Goal: Obtain resource: Download file/media

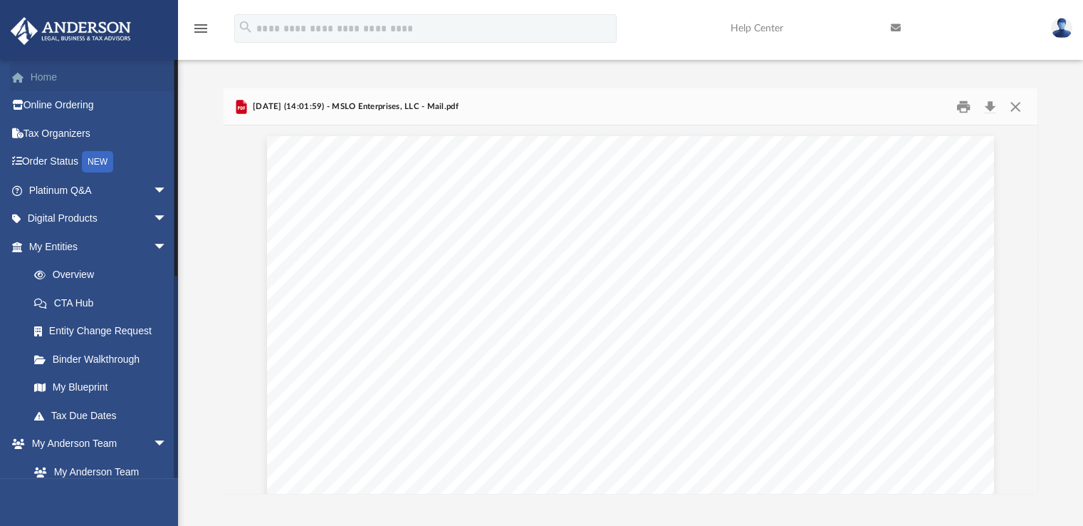
scroll to position [285, 0]
click at [43, 72] on link "Home" at bounding box center [99, 77] width 179 height 28
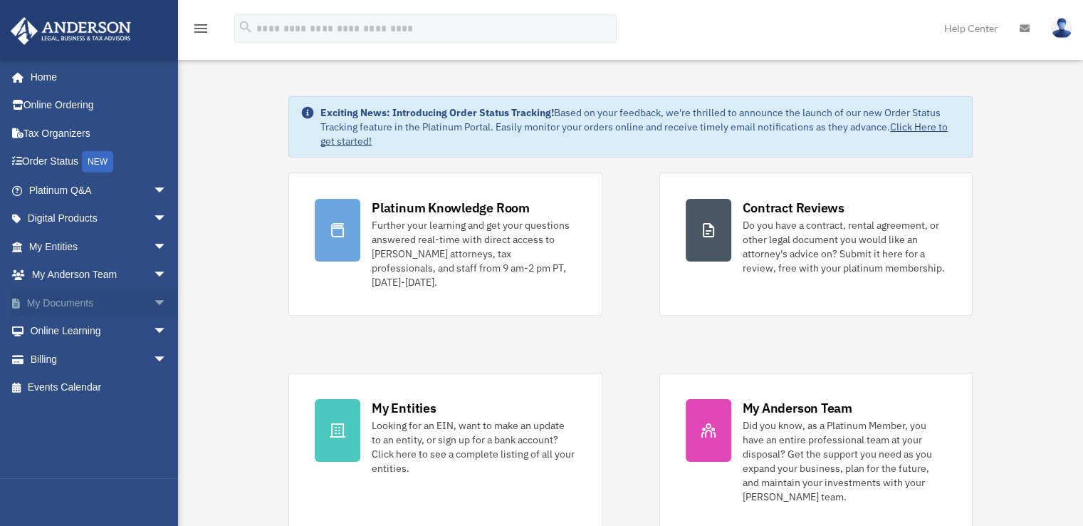
click at [153, 298] on span "arrow_drop_down" at bounding box center [167, 302] width 28 height 29
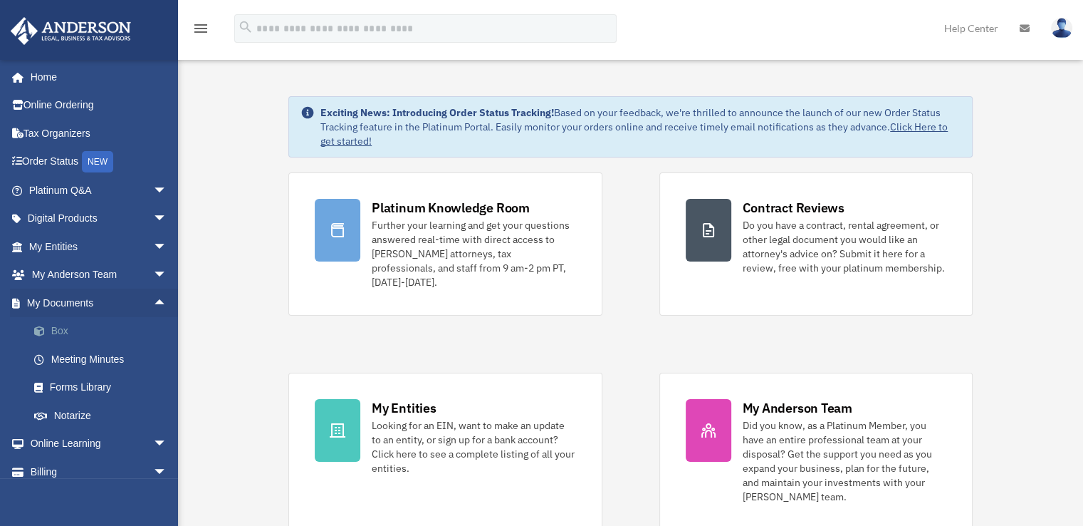
click at [66, 321] on link "Box" at bounding box center [104, 331] width 169 height 28
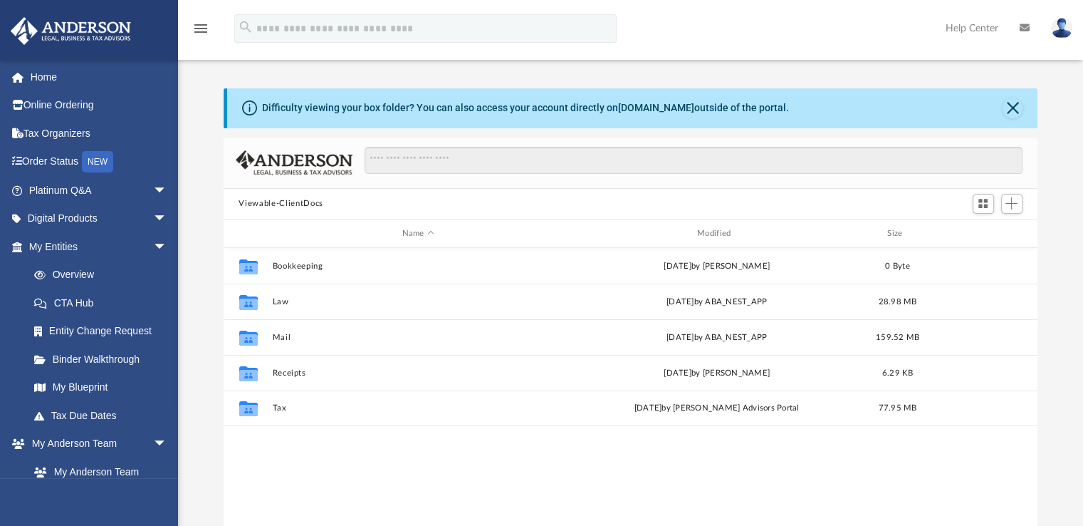
scroll to position [313, 803]
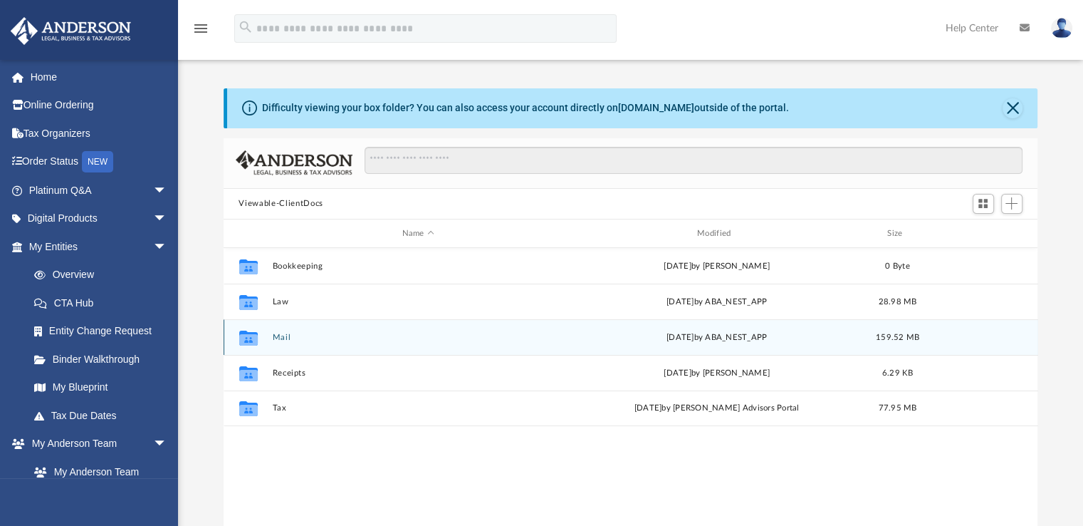
click at [759, 339] on div "[DATE] by ABA_NEST_APP" at bounding box center [717, 337] width 292 height 13
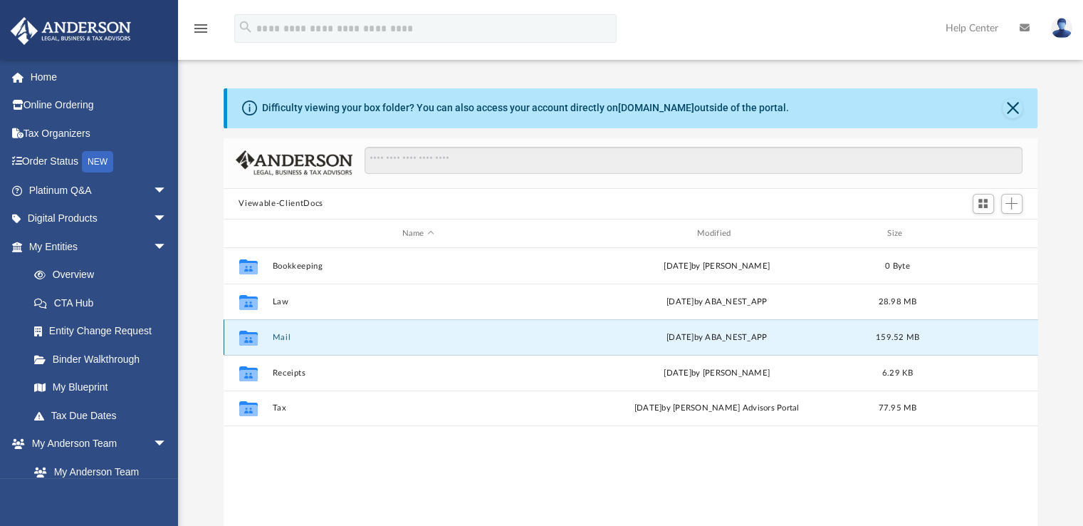
click at [263, 337] on div "Collaborated Folder" at bounding box center [248, 337] width 36 height 23
click at [246, 336] on icon "grid" at bounding box center [248, 339] width 19 height 11
click at [1017, 105] on button "Close" at bounding box center [1013, 108] width 20 height 20
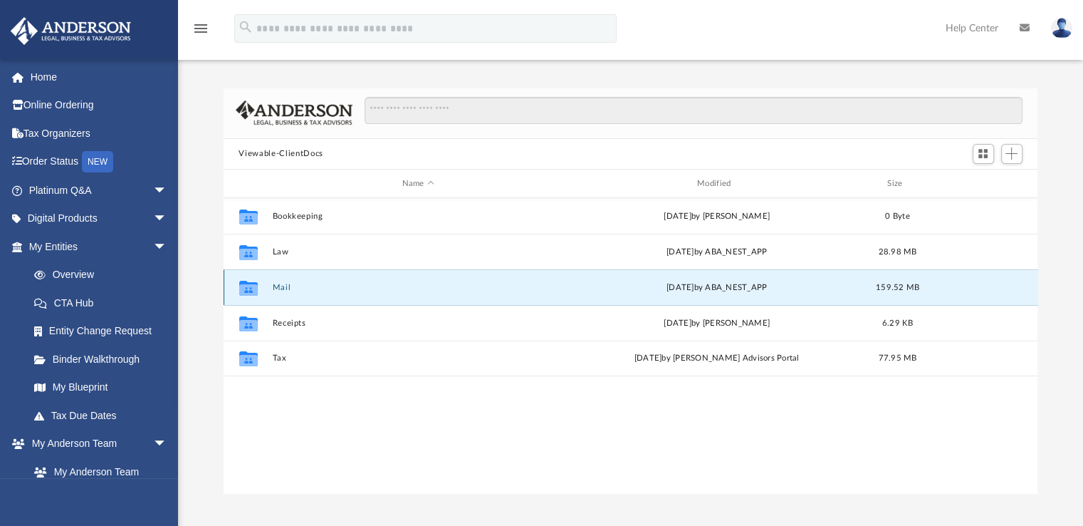
click at [265, 286] on div "Collaborated Folder" at bounding box center [248, 287] width 36 height 23
click at [351, 280] on div "Collaborated Folder Mail Thu Sep 25 2025 by ABA_NEST_APP 159.52 MB" at bounding box center [631, 287] width 815 height 36
drag, startPoint x: 351, startPoint y: 280, endPoint x: 362, endPoint y: 293, distance: 17.2
click at [362, 293] on div "Collaborated Folder Mail Thu Sep 25 2025 by ABA_NEST_APP 159.52 MB" at bounding box center [631, 287] width 815 height 36
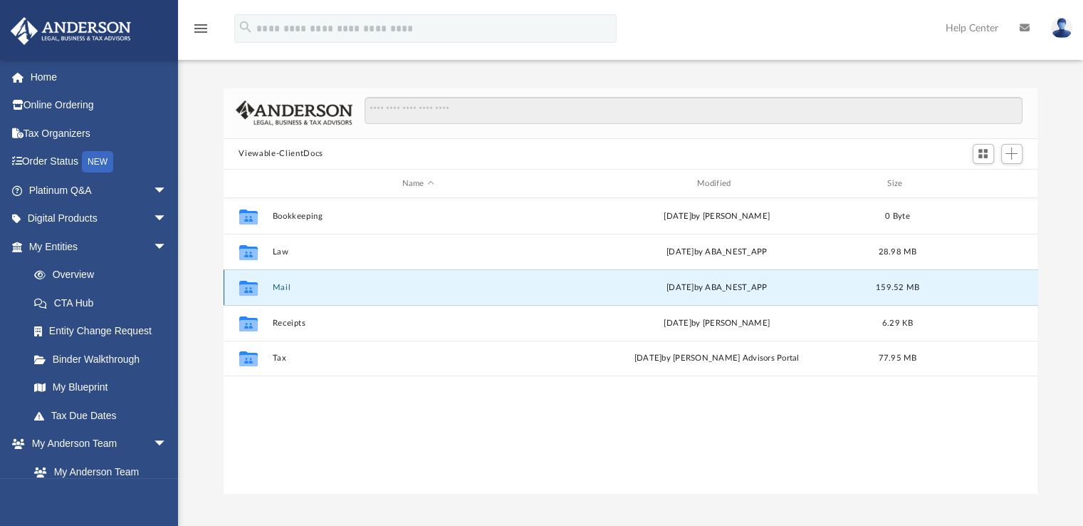
click at [689, 286] on div "Thu Sep 25 2025 by ABA_NEST_APP" at bounding box center [717, 287] width 292 height 13
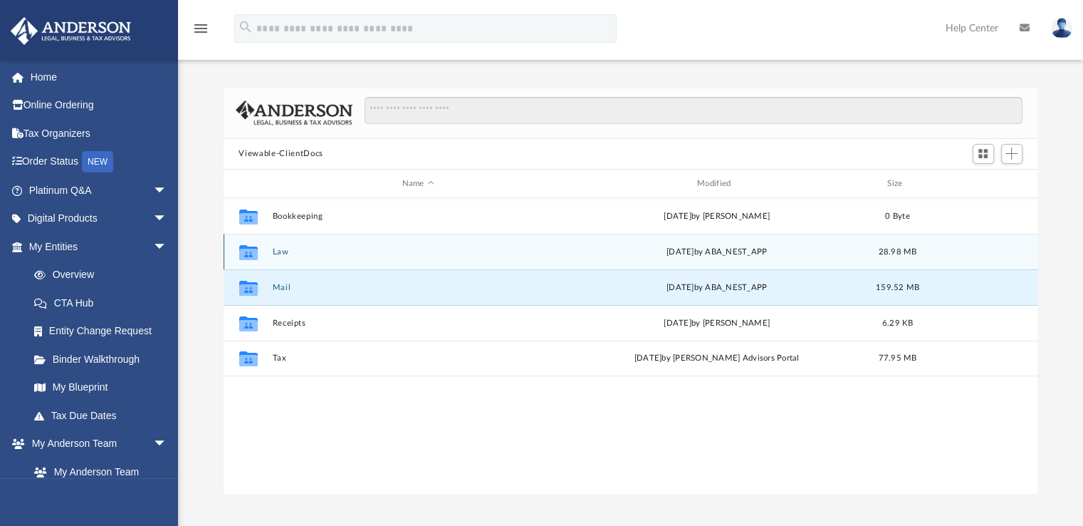
click at [340, 242] on div "Collaborated Folder Law Thu Jul 31 2025 by ABA_NEST_APP 28.98 MB" at bounding box center [631, 252] width 815 height 36
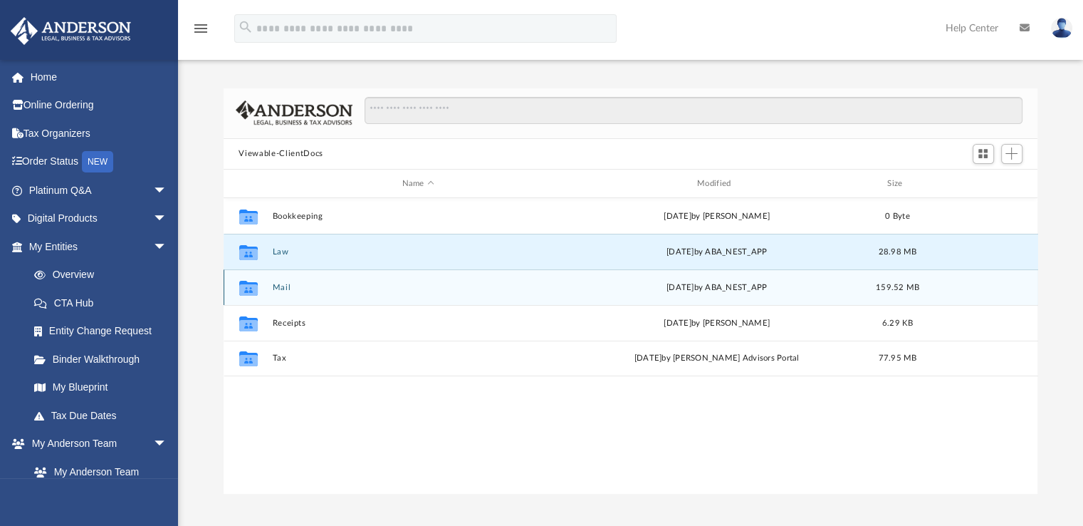
click at [353, 294] on div "Collaborated Folder Mail Thu Sep 25 2025 by ABA_NEST_APP 159.52 MB" at bounding box center [631, 287] width 815 height 36
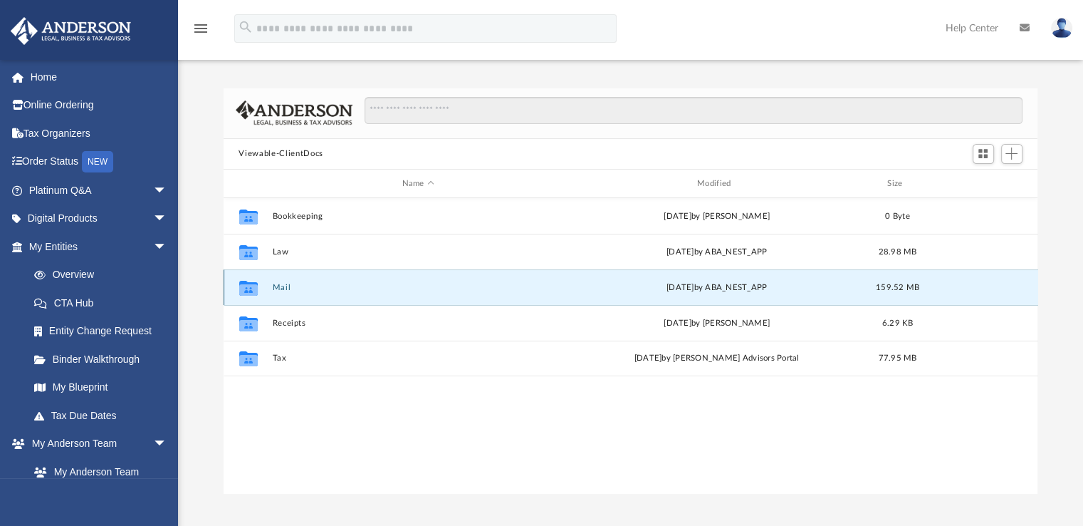
click at [352, 291] on button "Mail" at bounding box center [418, 287] width 292 height 9
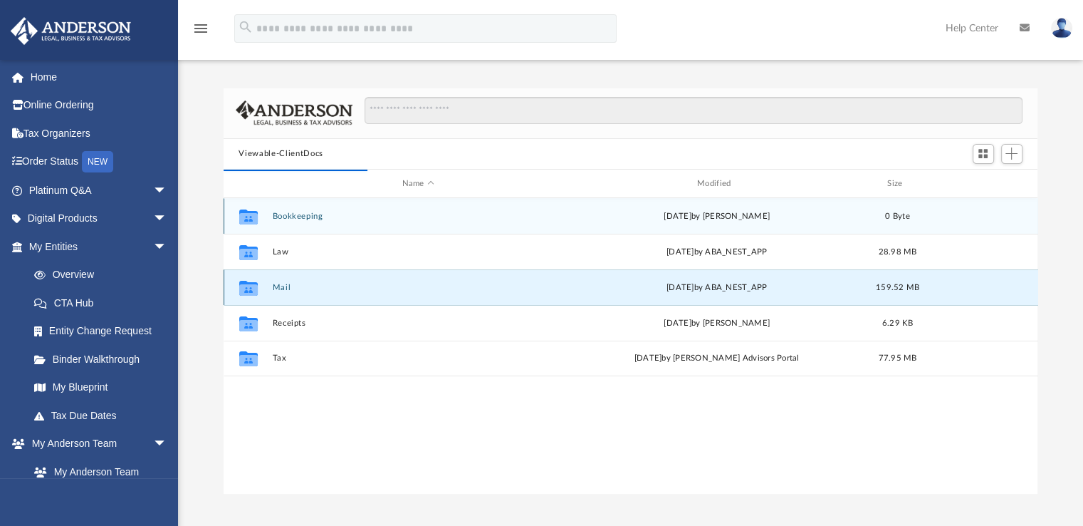
scroll to position [269, 803]
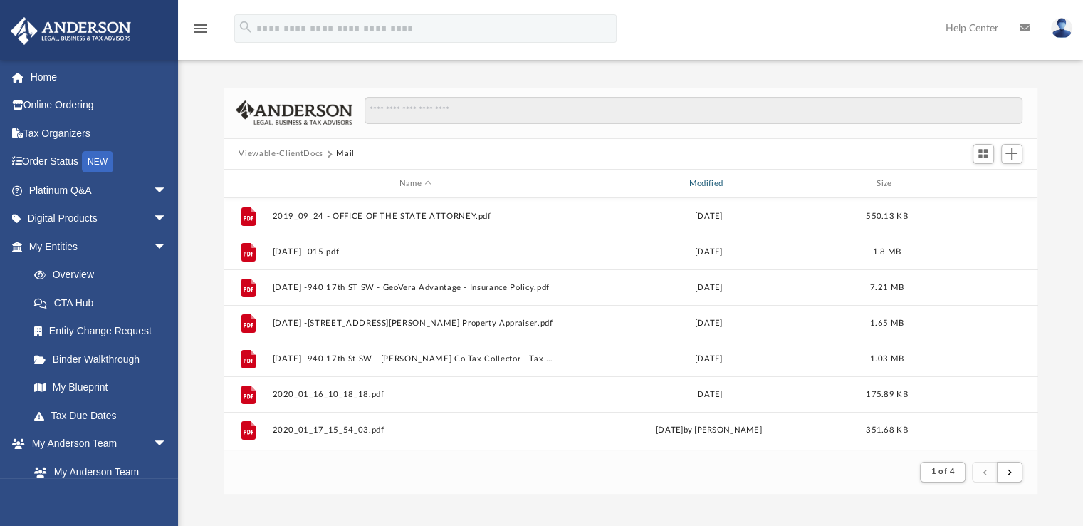
click at [705, 181] on div "Modified" at bounding box center [708, 183] width 287 height 13
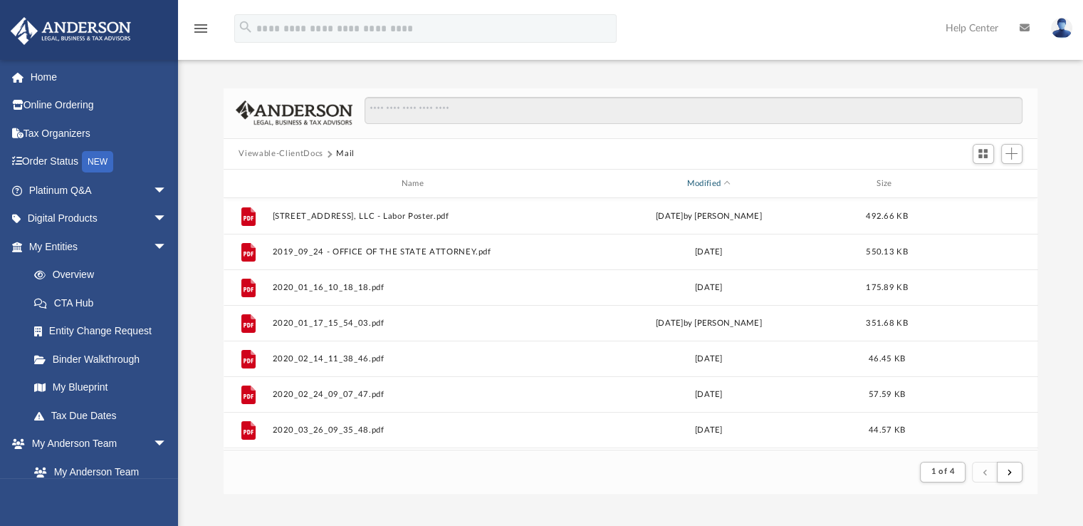
click at [716, 179] on div "Modified" at bounding box center [708, 183] width 287 height 13
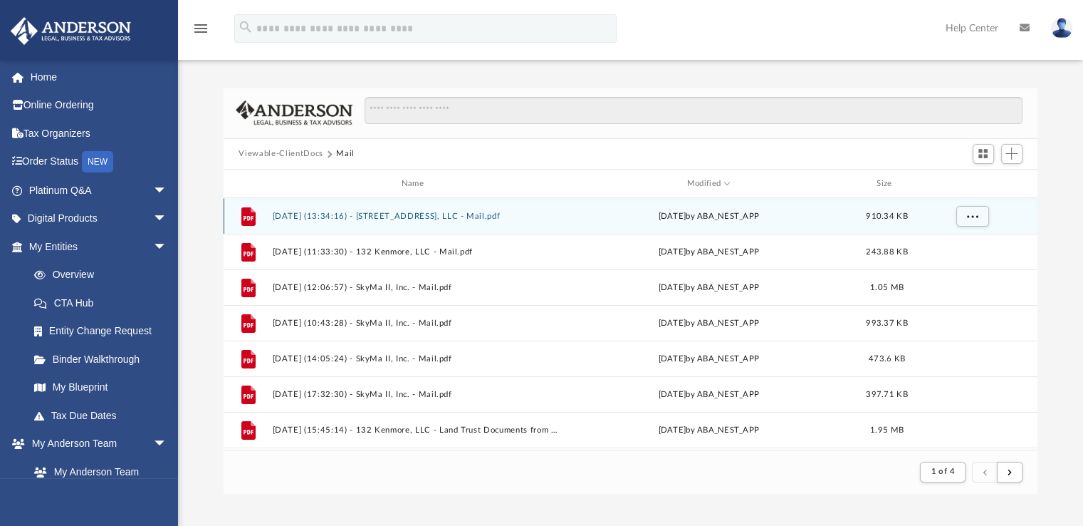
click at [537, 222] on div "File 2025.09.25 (13:34:16) - 940 17th St SW, LLC - Mail.pdf Thu Sep 25 2025 by …" at bounding box center [631, 216] width 815 height 36
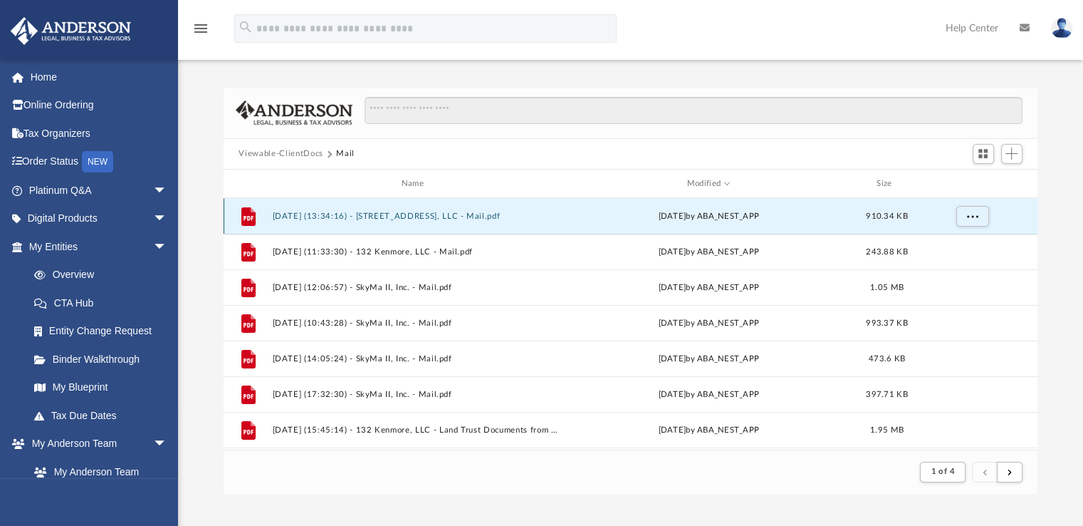
click at [537, 222] on div "File 2025.09.25 (13:34:16) - 940 17th St SW, LLC - Mail.pdf Thu Sep 25 2025 by …" at bounding box center [631, 216] width 815 height 36
click at [521, 213] on button "[DATE] (13:34:16) - [STREET_ADDRESS], LLC - Mail.pdf" at bounding box center [415, 216] width 287 height 9
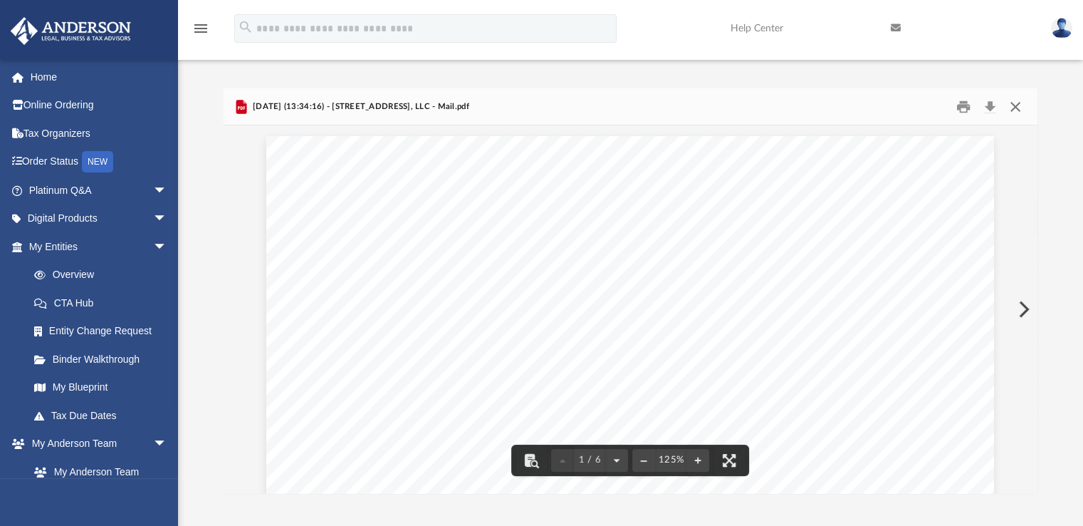
drag, startPoint x: 1029, startPoint y: 103, endPoint x: 1014, endPoint y: 106, distance: 15.4
click at [1028, 104] on div "[DATE] (13:34:16) - [STREET_ADDRESS], LLC - Mail.pdf" at bounding box center [631, 107] width 815 height 38
click at [1014, 100] on button "Close" at bounding box center [1016, 106] width 26 height 22
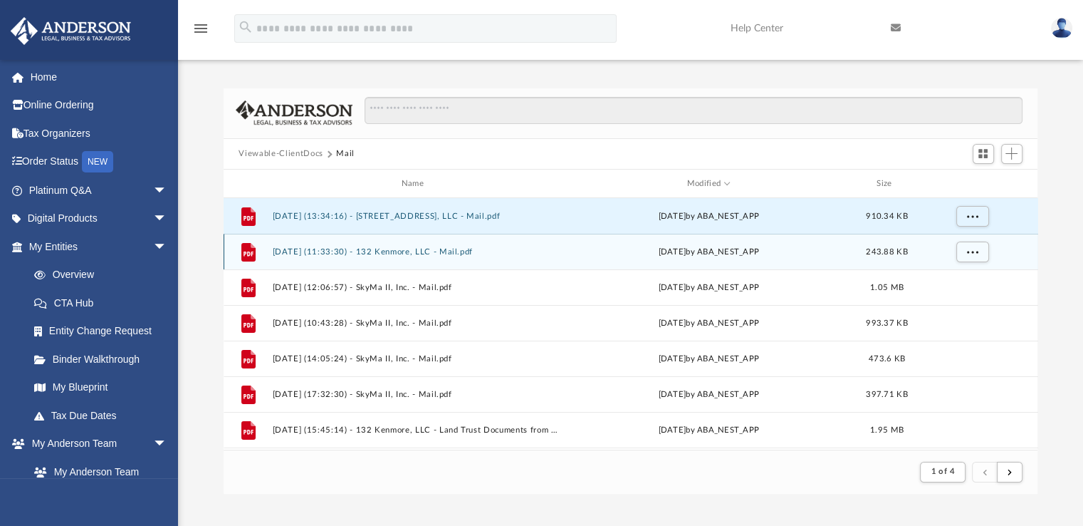
click at [454, 253] on button "[DATE] (11:33:30) - 132 Kenmore, LLC - Mail.pdf" at bounding box center [415, 251] width 287 height 9
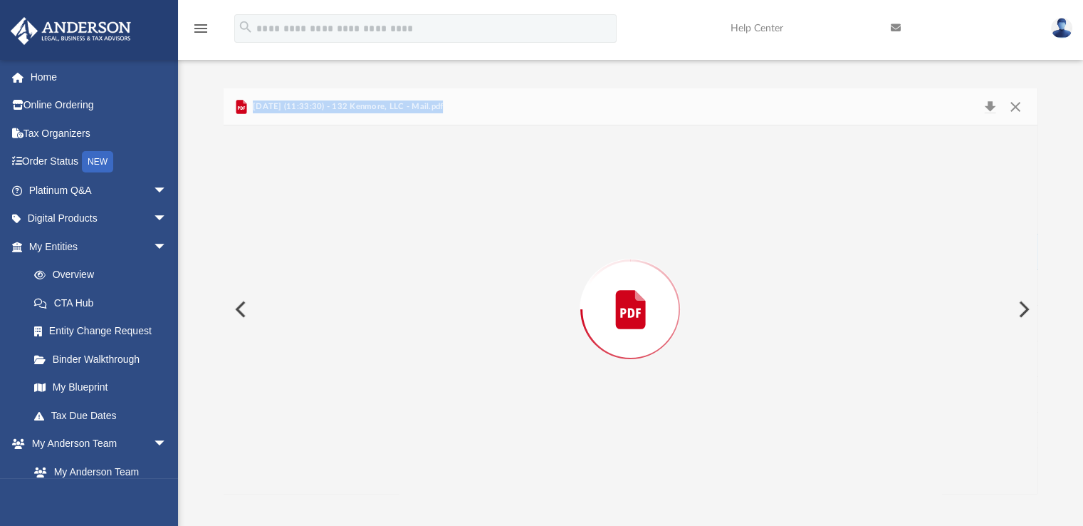
click at [454, 252] on div "Preview" at bounding box center [631, 309] width 815 height 368
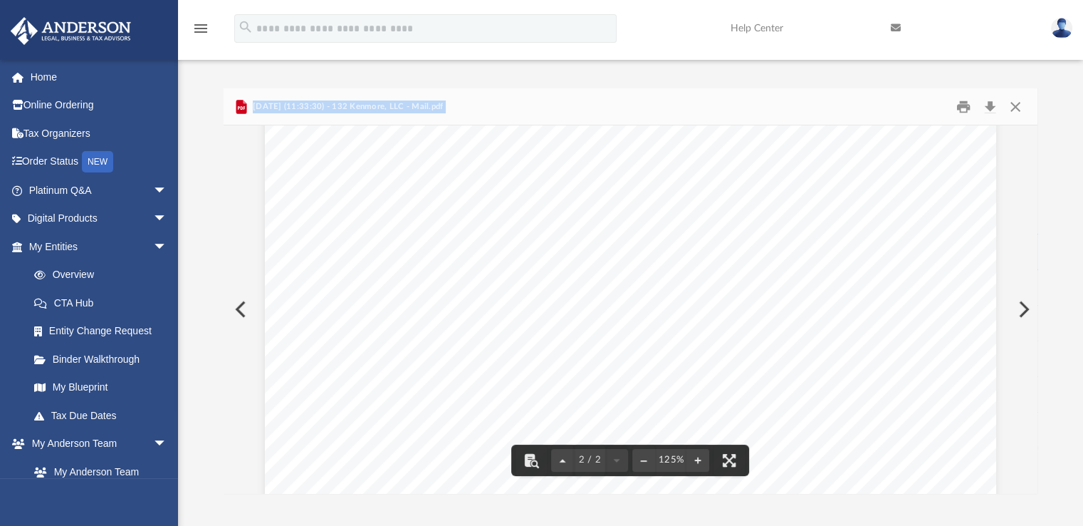
scroll to position [1048, 0]
click at [967, 101] on button "Print" at bounding box center [963, 106] width 28 height 22
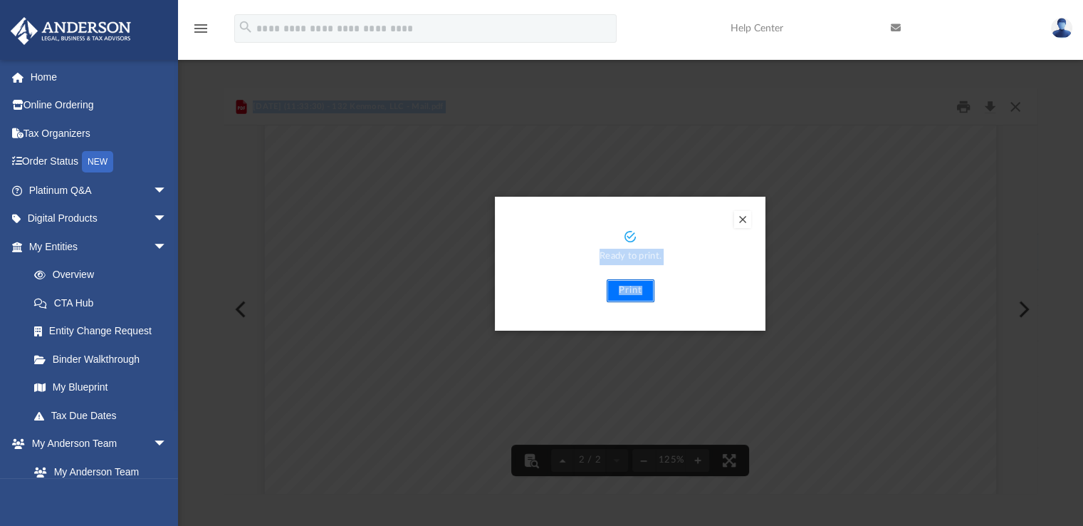
click at [640, 286] on button "Print" at bounding box center [631, 290] width 48 height 23
